Goal: Task Accomplishment & Management: Manage account settings

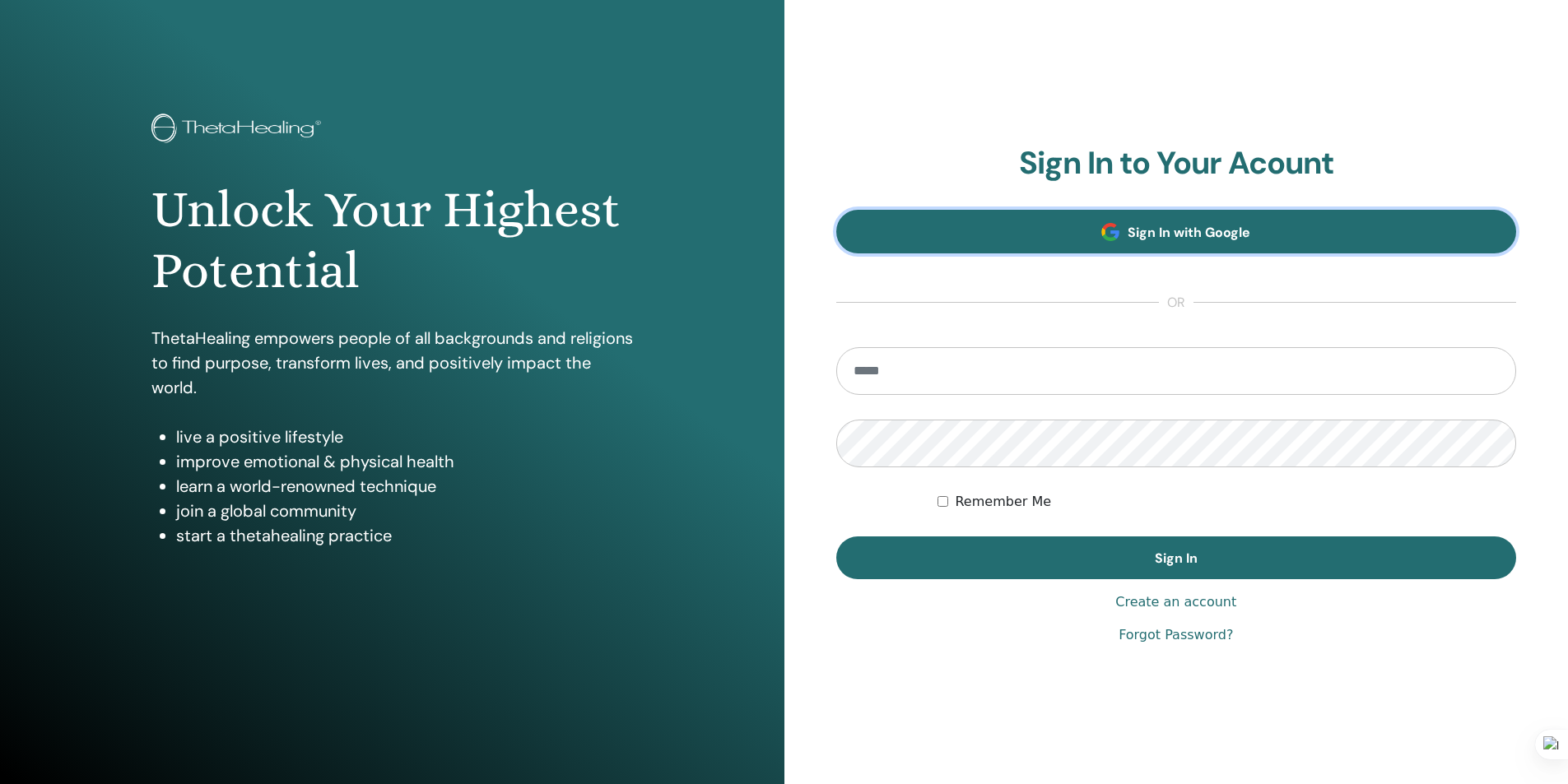
click at [1091, 218] on link "Sign In with Google" at bounding box center [1177, 231] width 681 height 43
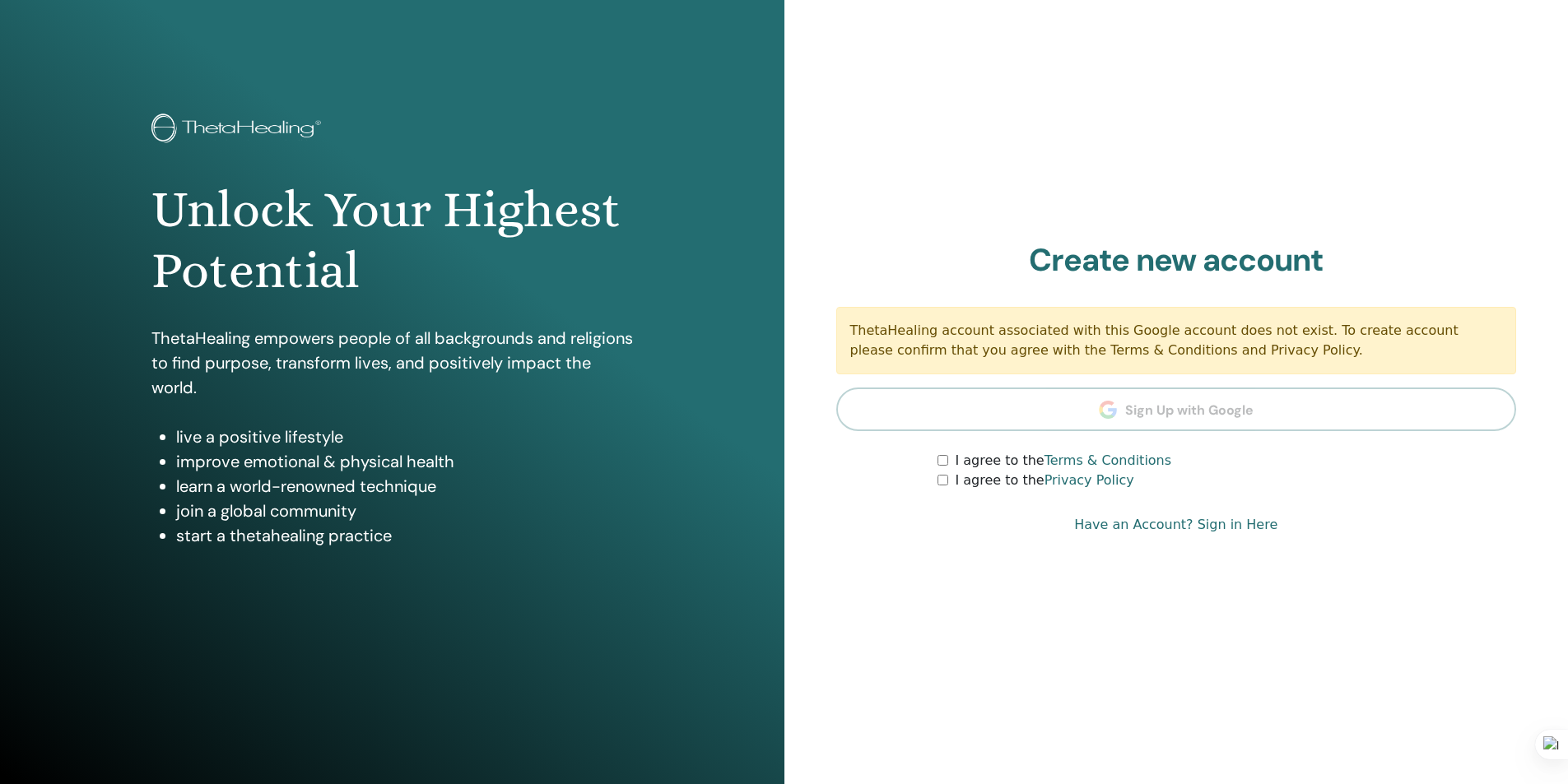
click at [937, 459] on form "I agree to the Terms & Conditions I agree to the Privacy Policy" at bounding box center [1177, 470] width 681 height 39
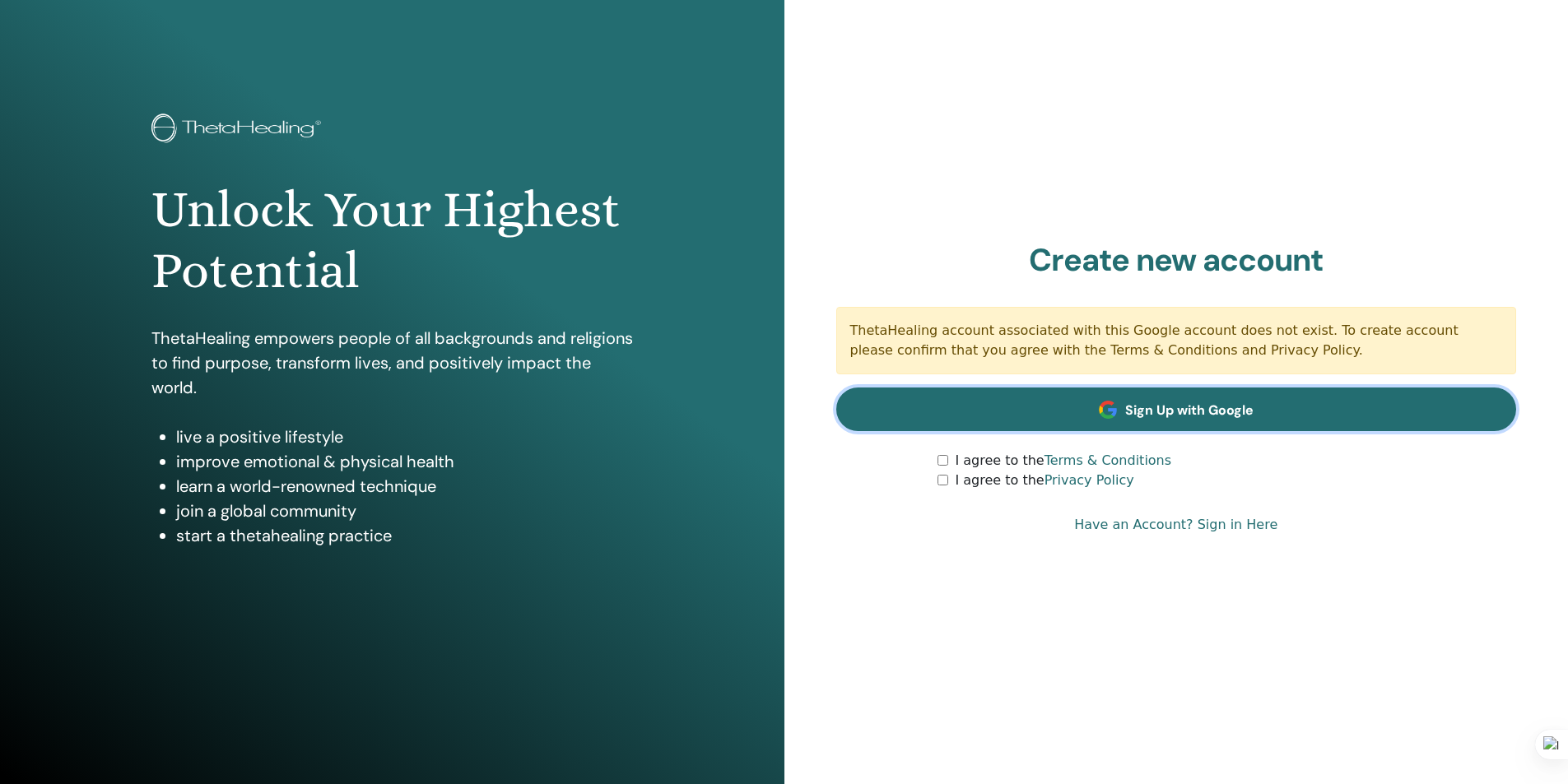
click at [1132, 411] on span "Sign Up with Google" at bounding box center [1189, 410] width 128 height 18
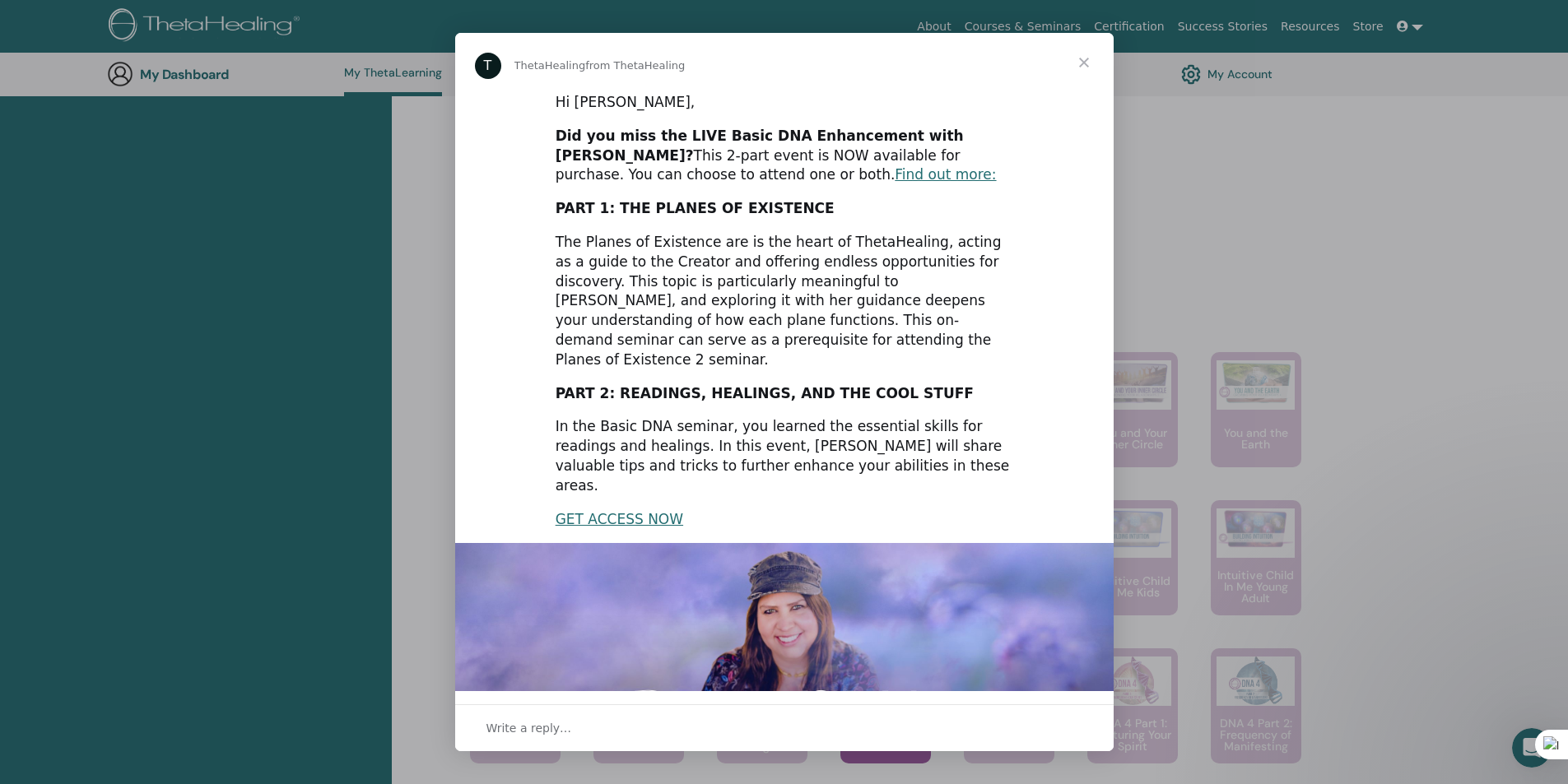
click at [1079, 68] on span "Close" at bounding box center [1084, 62] width 59 height 59
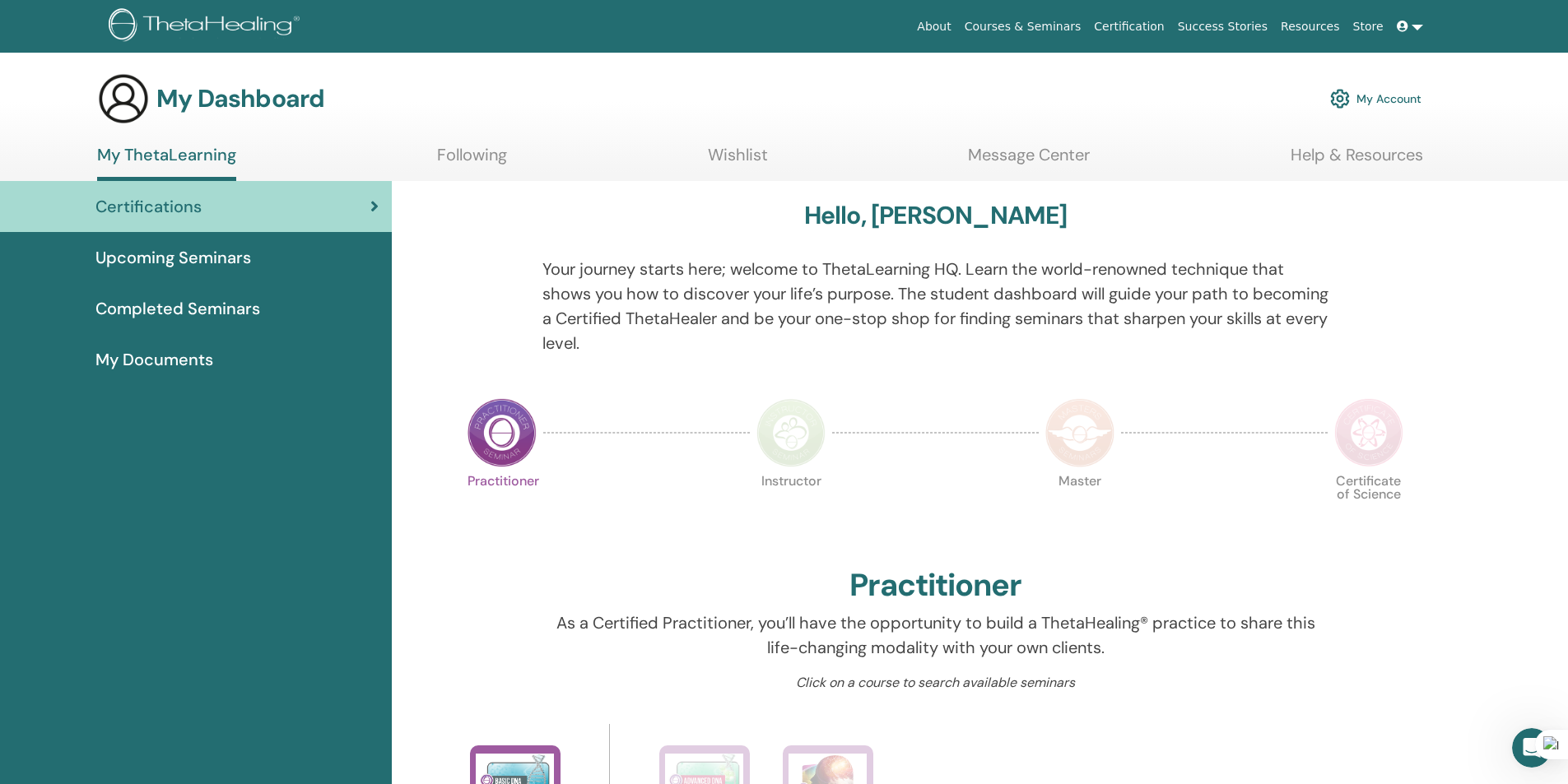
click at [210, 353] on span "My Documents" at bounding box center [155, 359] width 118 height 25
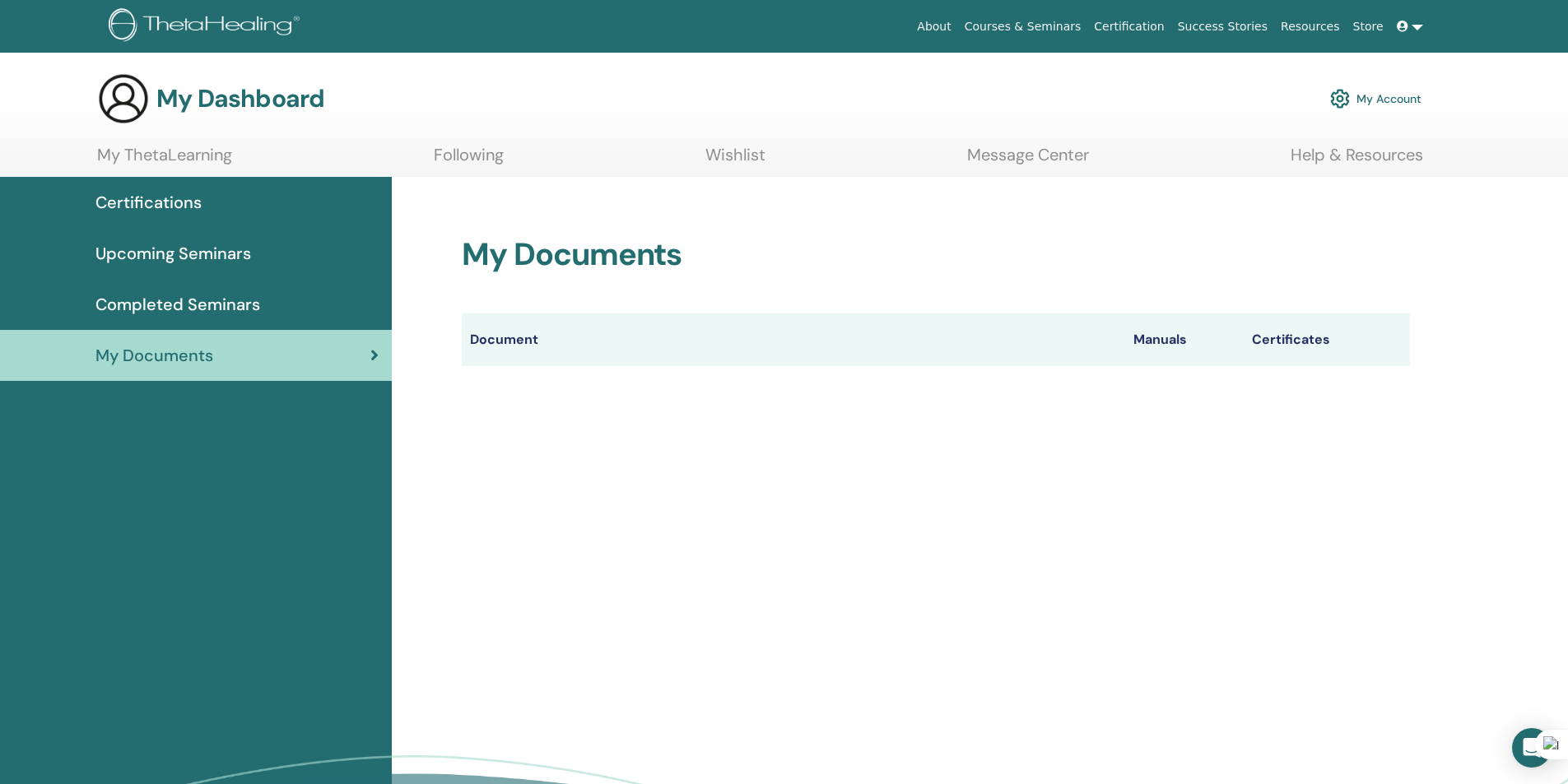
click at [489, 336] on th "Document" at bounding box center [793, 340] width 663 height 53
